Goal: Task Accomplishment & Management: Manage account settings

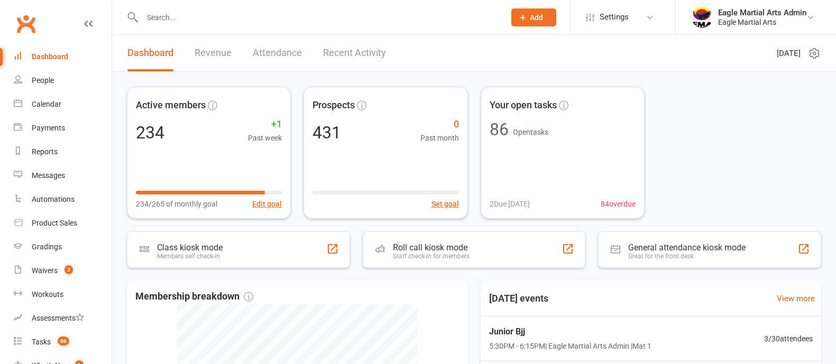
click at [622, 22] on span "Settings" at bounding box center [613, 17] width 29 height 24
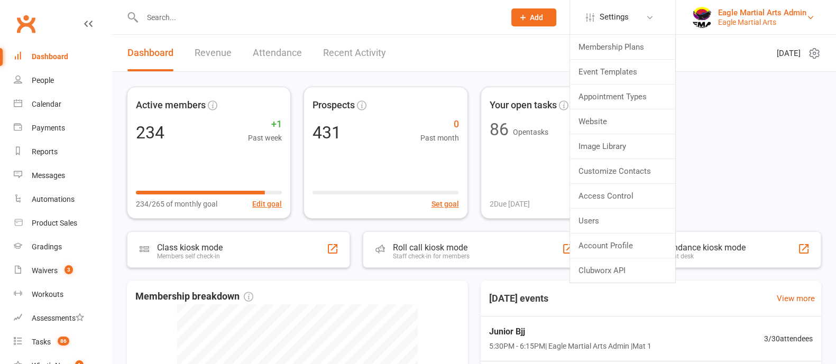
click at [725, 17] on div "Eagle Martial Arts" at bounding box center [762, 22] width 88 height 10
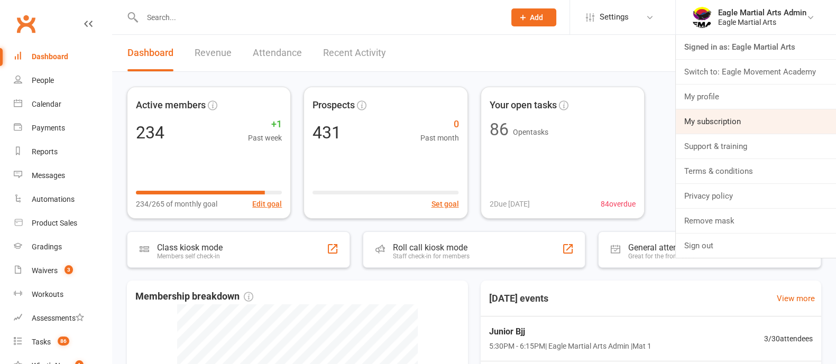
click at [708, 123] on link "My subscription" at bounding box center [755, 121] width 160 height 24
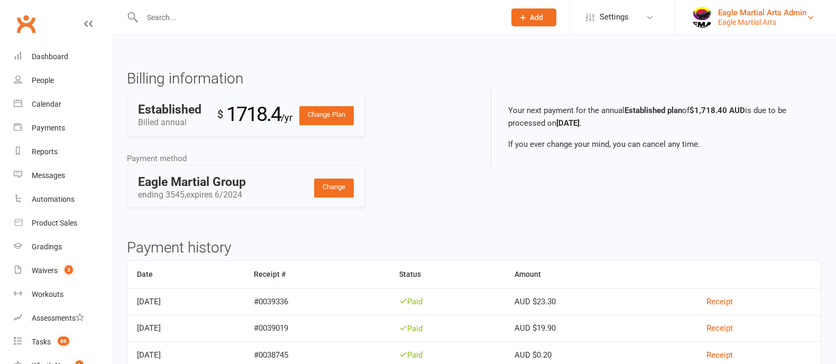
click at [763, 10] on div "Eagle Martial Arts Admin" at bounding box center [762, 13] width 88 height 10
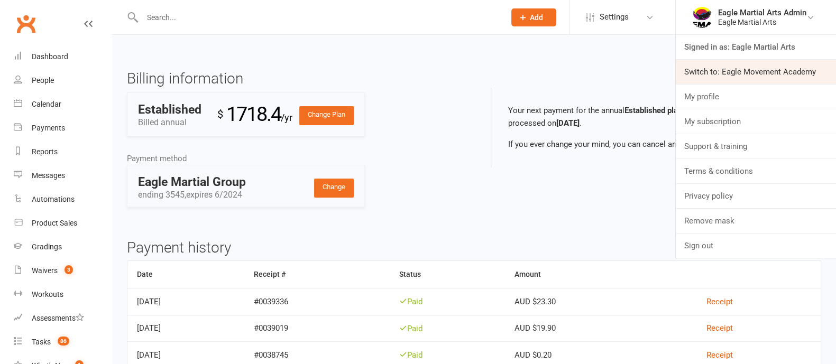
click at [728, 70] on link "Switch to: Eagle Movement Academy" at bounding box center [755, 72] width 160 height 24
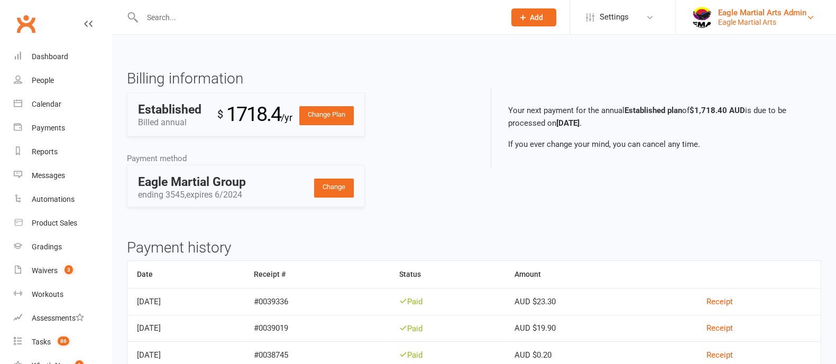
click at [746, 22] on div "Eagle Martial Arts" at bounding box center [762, 22] width 88 height 10
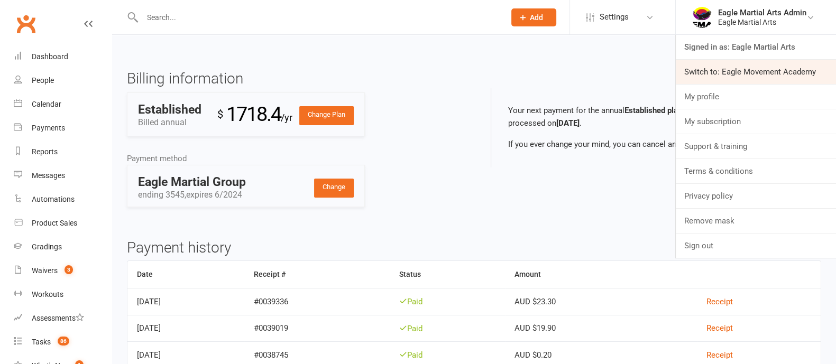
click at [743, 79] on link "Switch to: Eagle Movement Academy" at bounding box center [755, 72] width 160 height 24
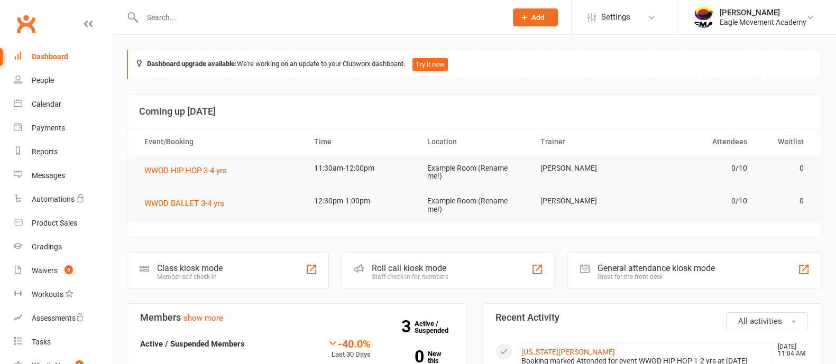
click at [725, 14] on div "[PERSON_NAME]" at bounding box center [762, 13] width 87 height 10
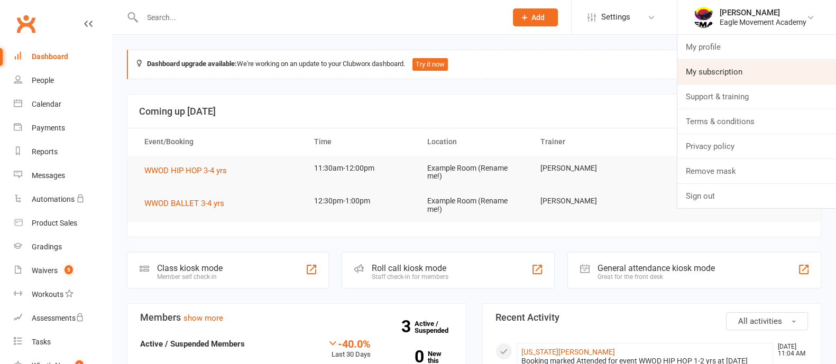
click at [709, 67] on link "My subscription" at bounding box center [756, 72] width 159 height 24
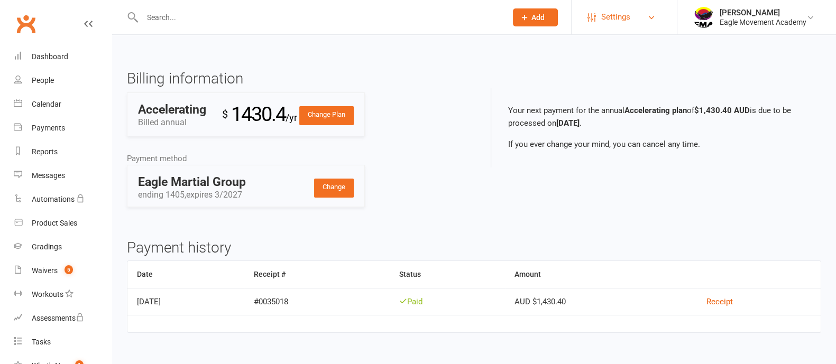
click at [615, 17] on span "Settings" at bounding box center [615, 17] width 29 height 24
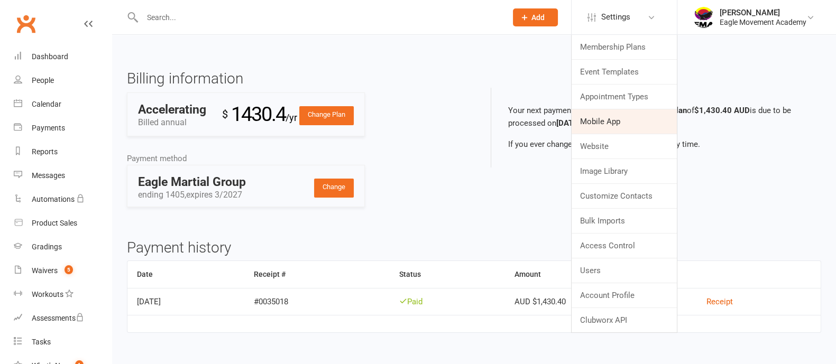
click at [607, 122] on link "Mobile App" at bounding box center [623, 121] width 105 height 24
